Goal: Task Accomplishment & Management: Use online tool/utility

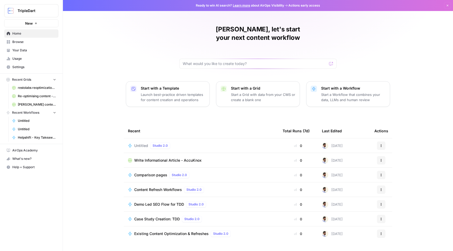
click at [33, 69] on span "Settings" at bounding box center [34, 67] width 44 height 5
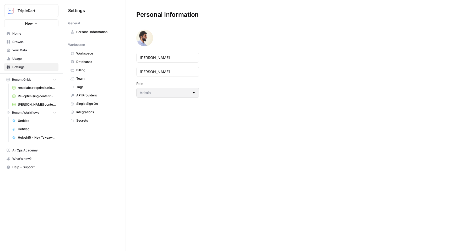
click at [82, 68] on span "Billing" at bounding box center [97, 70] width 42 height 5
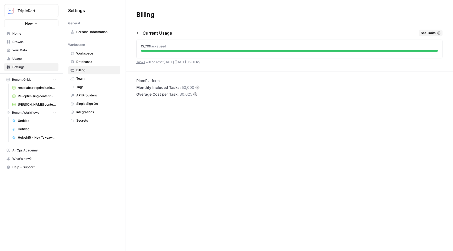
click at [16, 31] on span "Home" at bounding box center [34, 33] width 44 height 5
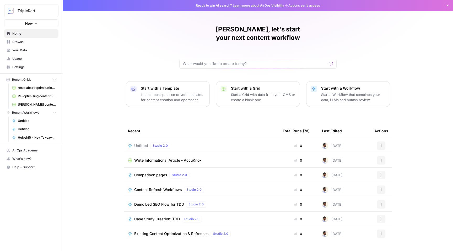
click at [43, 44] on span "Browse" at bounding box center [34, 42] width 44 height 5
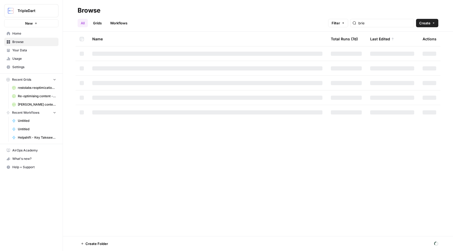
click at [127, 21] on link "Workflows" at bounding box center [119, 23] width 24 height 8
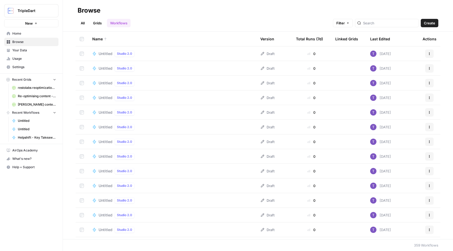
click at [313, 39] on div "Total Runs (7d)" at bounding box center [309, 39] width 27 height 14
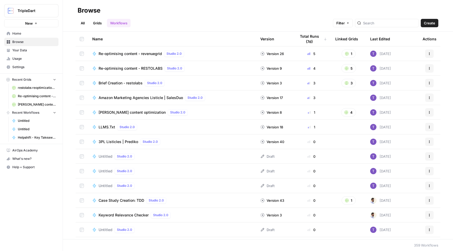
click at [142, 54] on span "Re-optimising content - revenuegrid" at bounding box center [129, 53] width 63 height 5
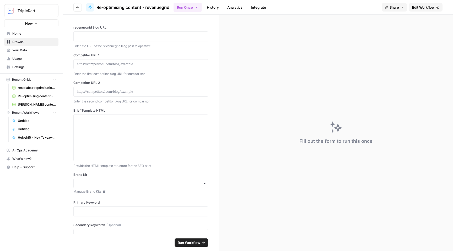
click at [210, 8] on link "History" at bounding box center [212, 7] width 18 height 8
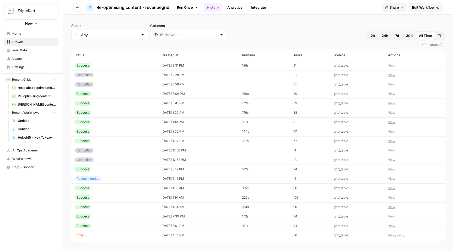
click at [428, 8] on span "Edit Workflow" at bounding box center [423, 7] width 23 height 5
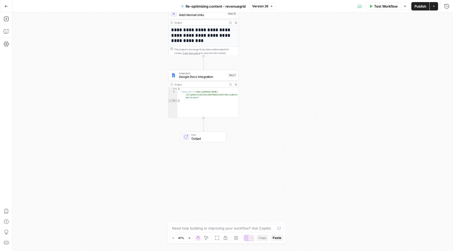
click at [5, 9] on button "Go Back" at bounding box center [6, 6] width 9 height 9
